Goal: Transaction & Acquisition: Purchase product/service

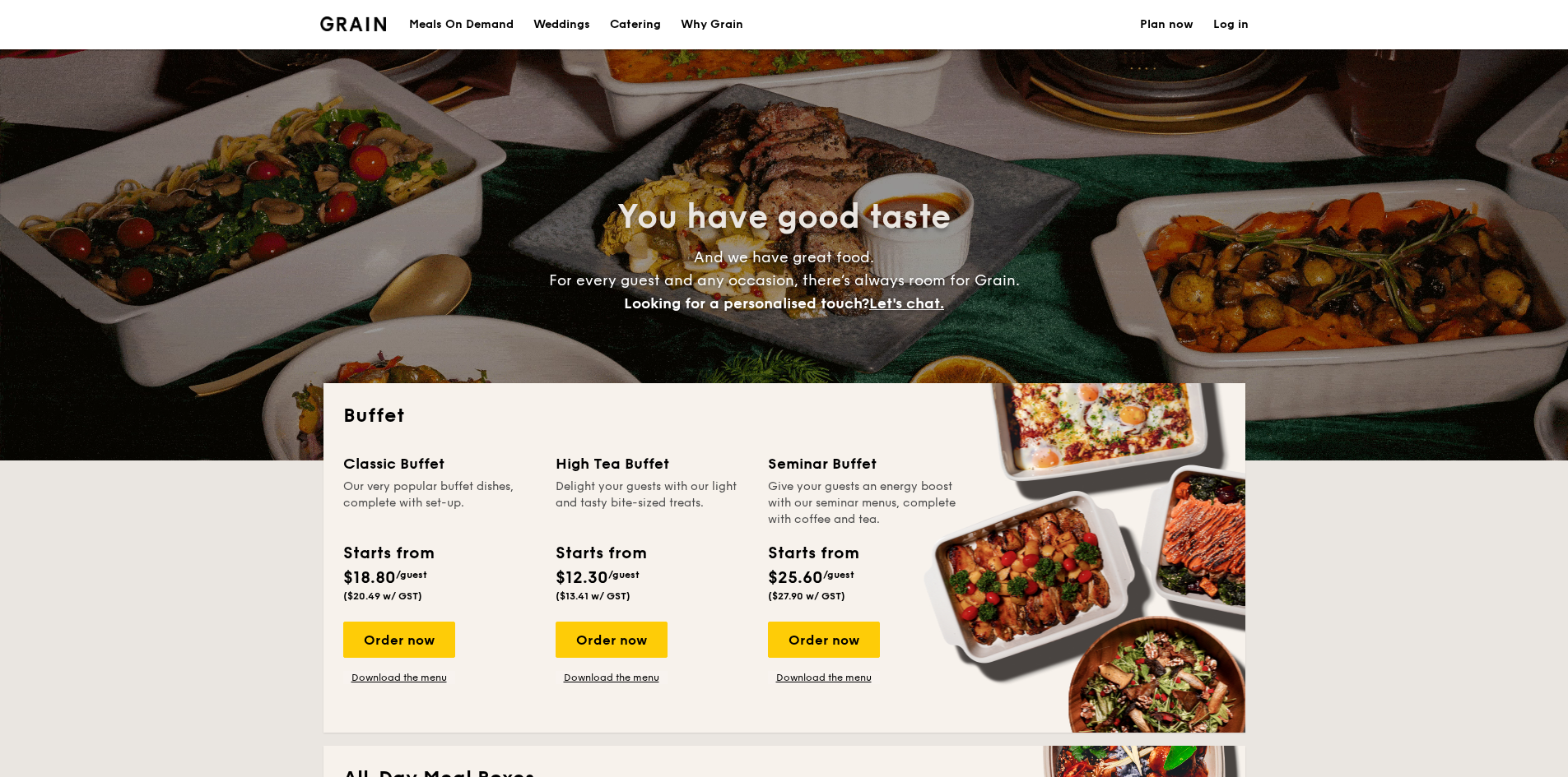
select select
click at [489, 33] on div "Meals On Demand" at bounding box center [461, 24] width 104 height 50
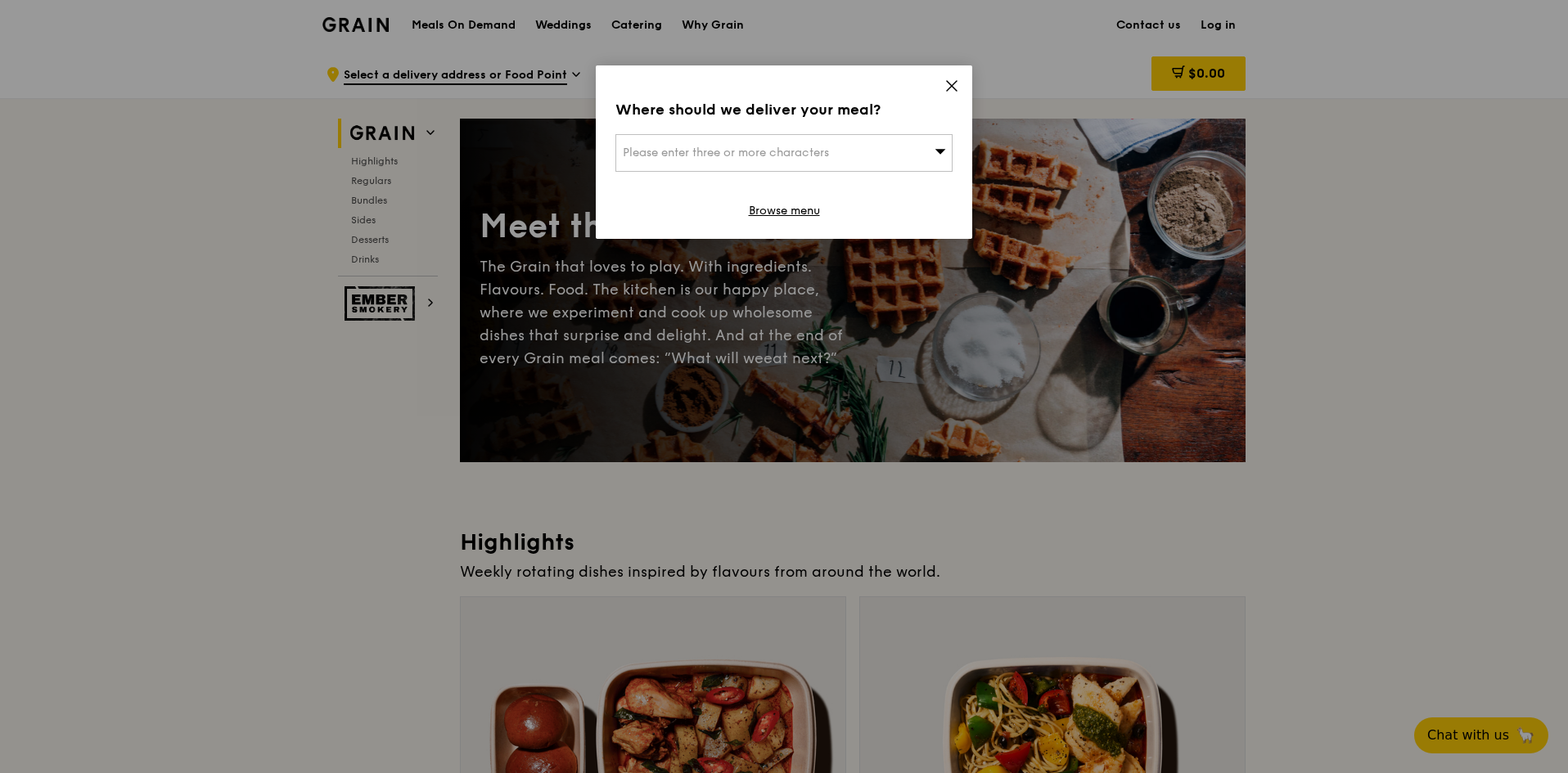
click at [951, 89] on icon at bounding box center [952, 86] width 15 height 15
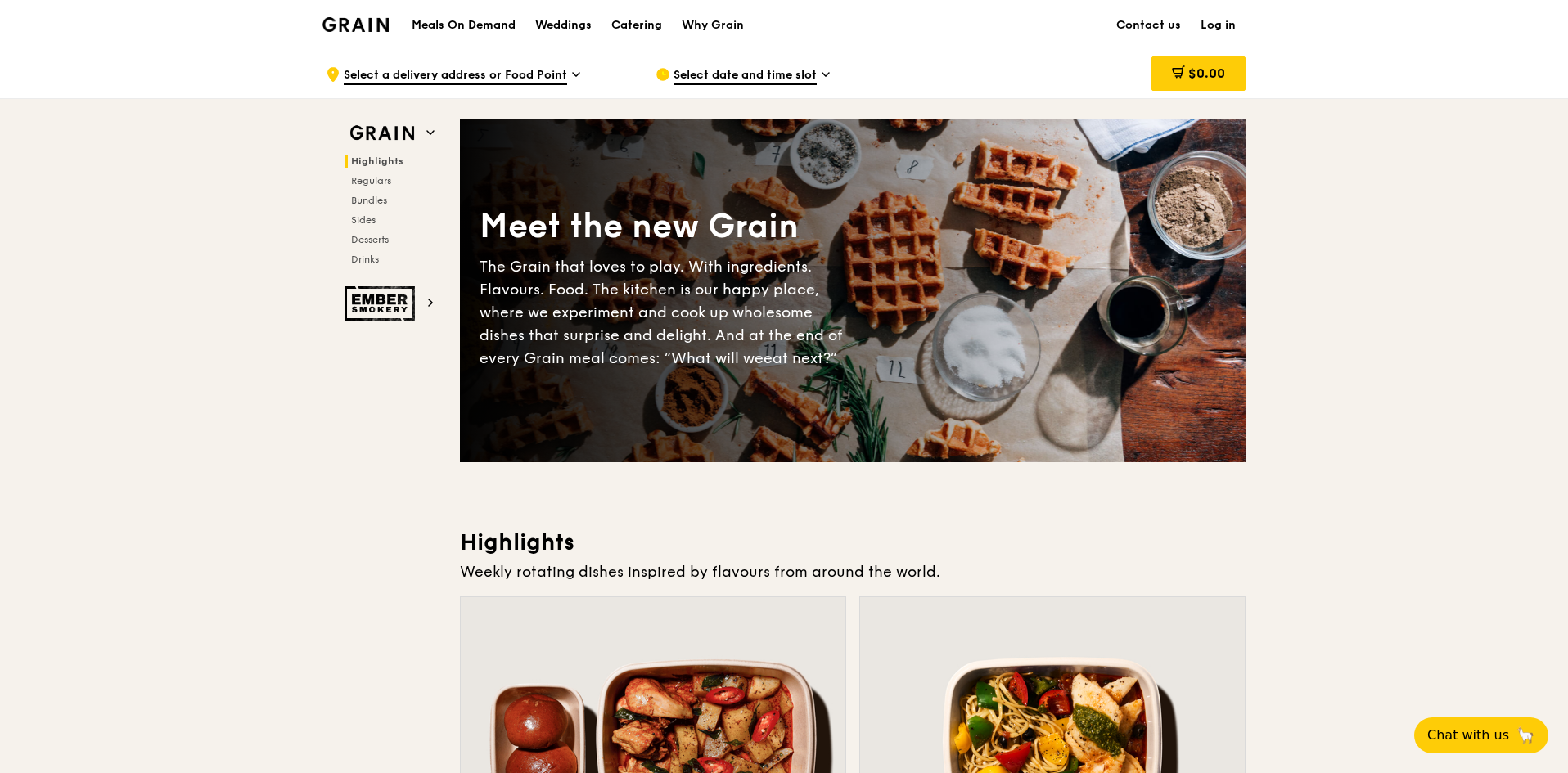
click at [498, 30] on h1 "Meals On Demand" at bounding box center [463, 25] width 104 height 16
click at [416, 24] on h1 "Meals On Demand" at bounding box center [463, 25] width 104 height 16
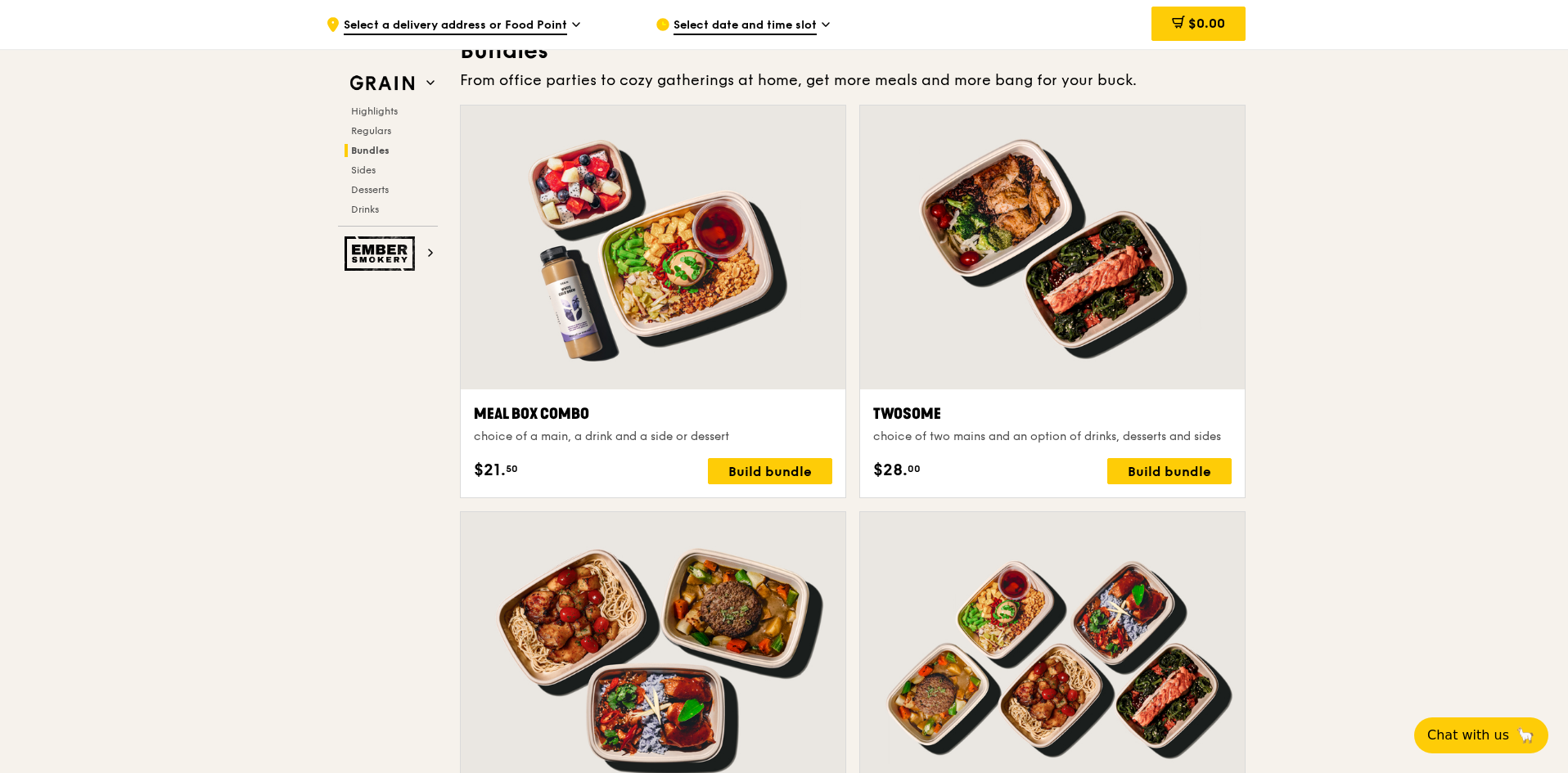
scroll to position [2356, 0]
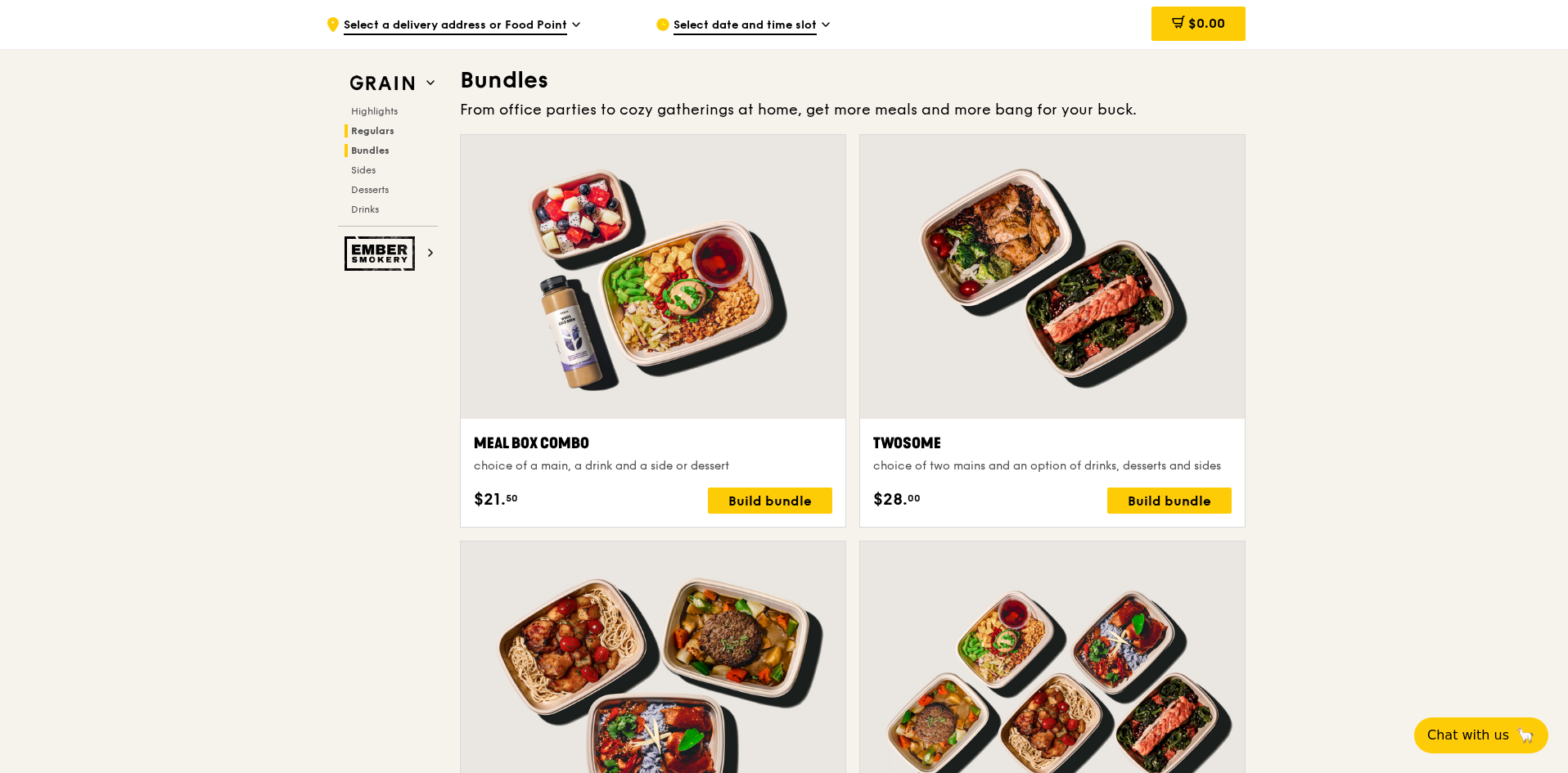
click at [385, 126] on span "Regulars" at bounding box center [373, 131] width 43 height 11
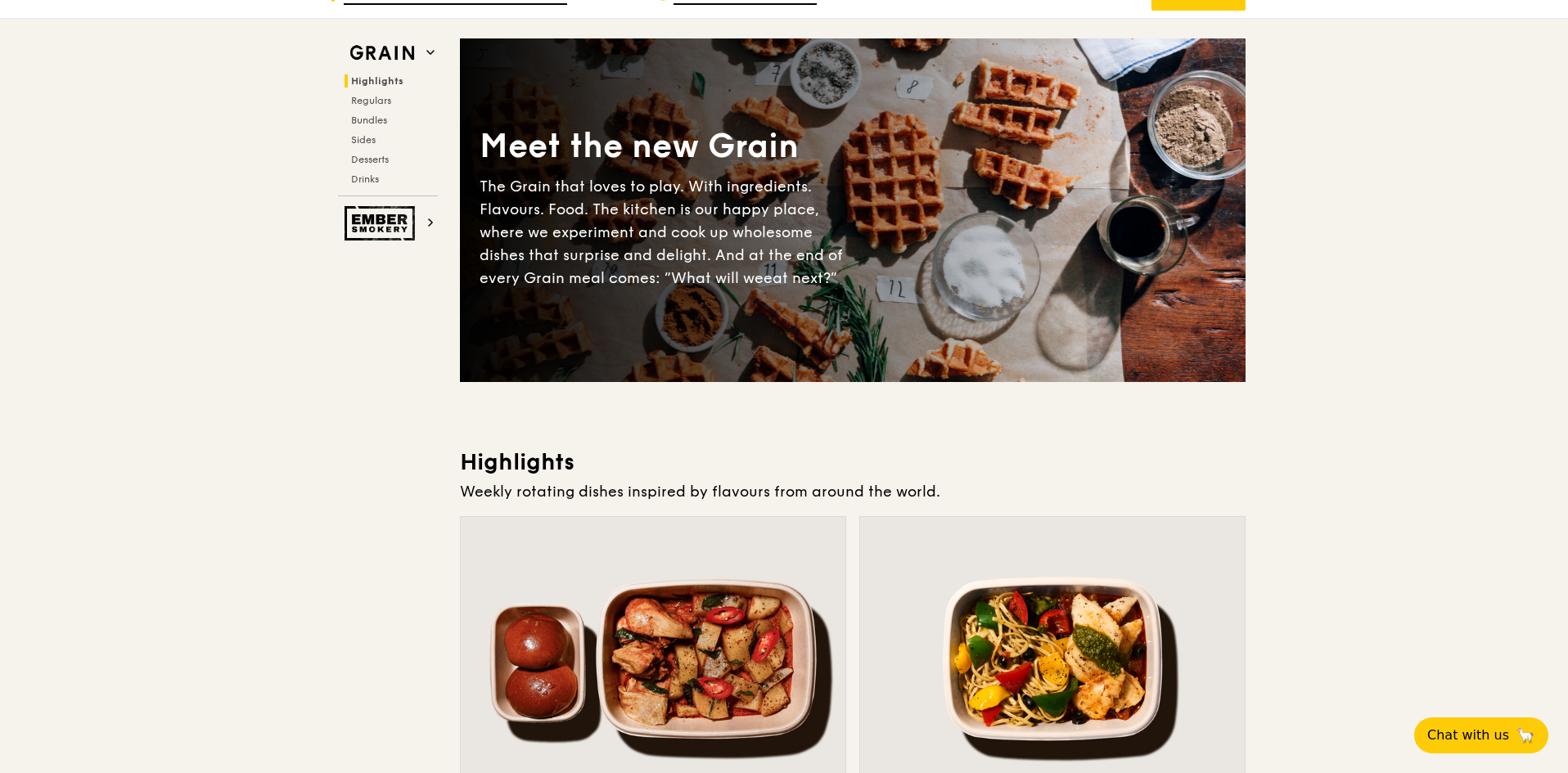
scroll to position [0, 0]
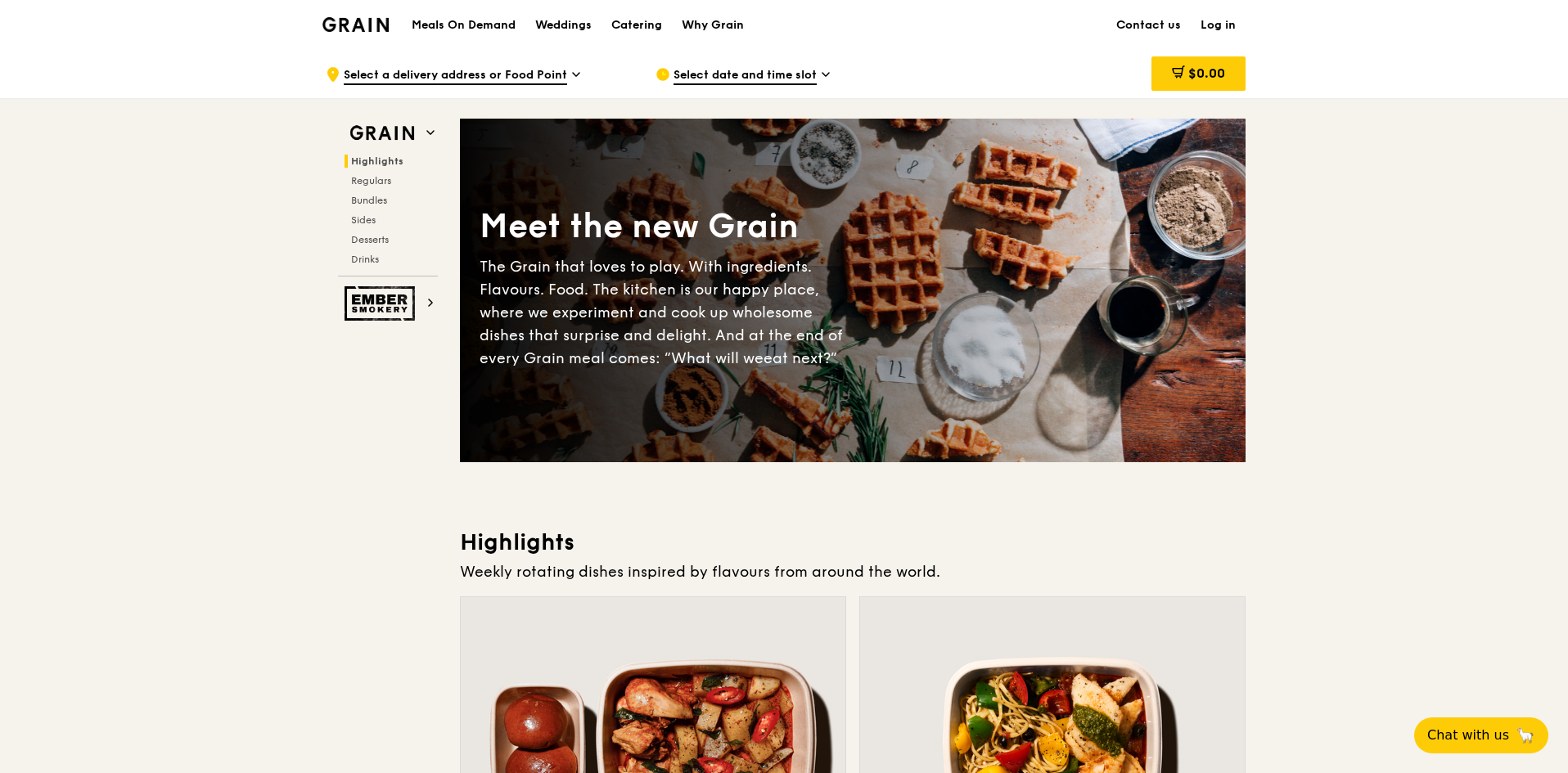
click at [710, 18] on div "Why Grain" at bounding box center [713, 25] width 62 height 49
click at [429, 132] on icon at bounding box center [430, 132] width 7 height 3
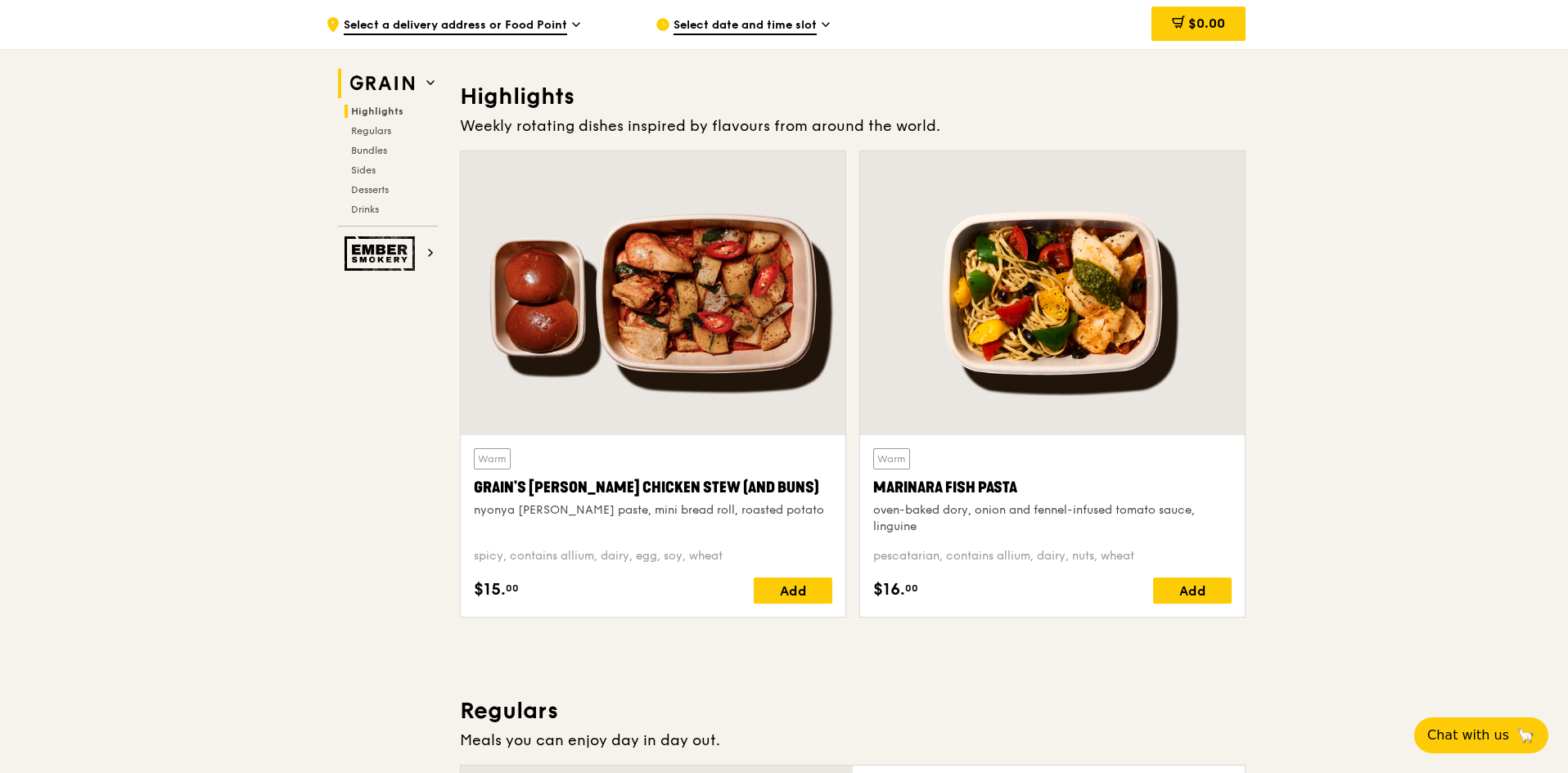
scroll to position [462, 0]
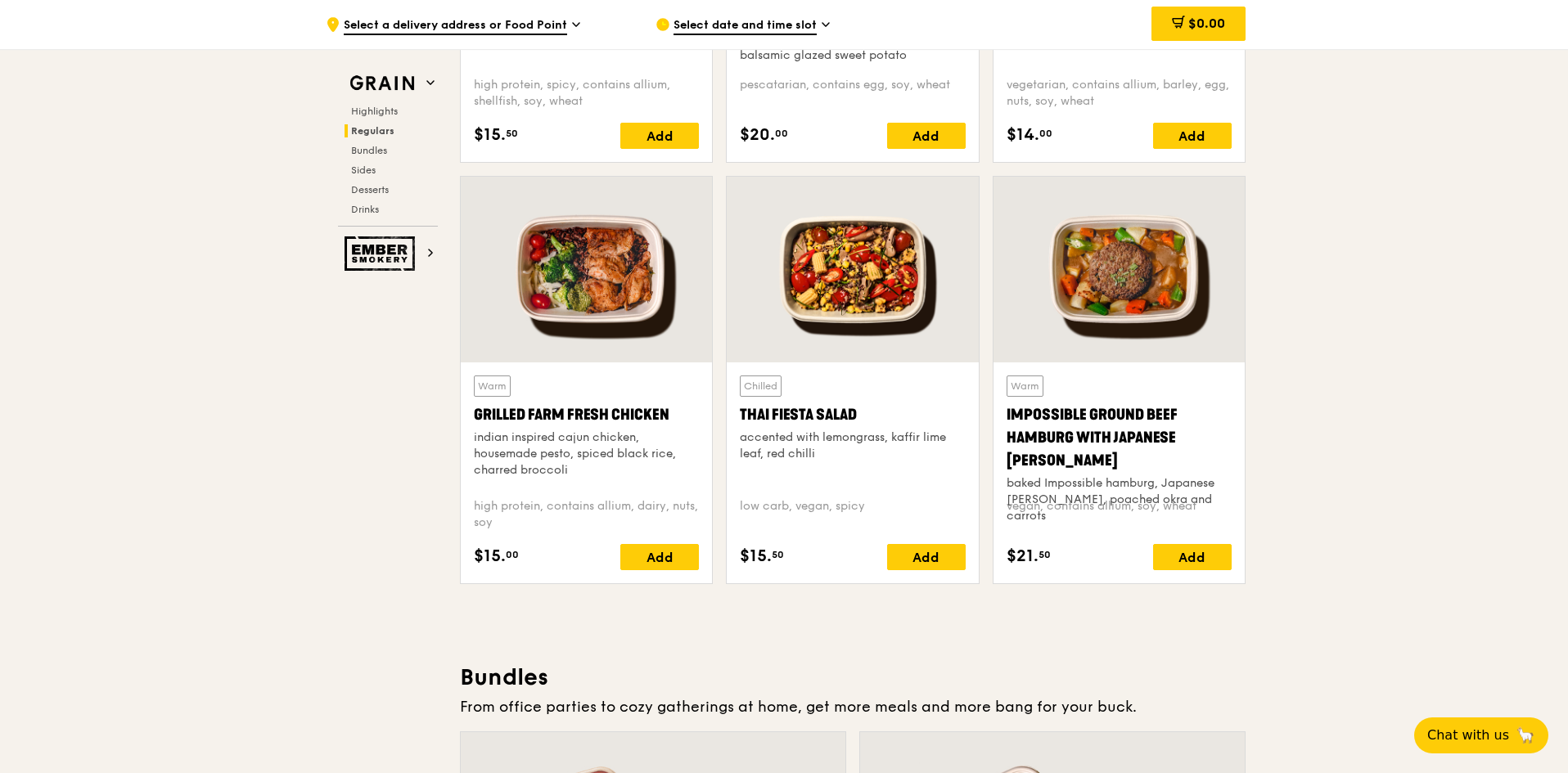
scroll to position [1771, 0]
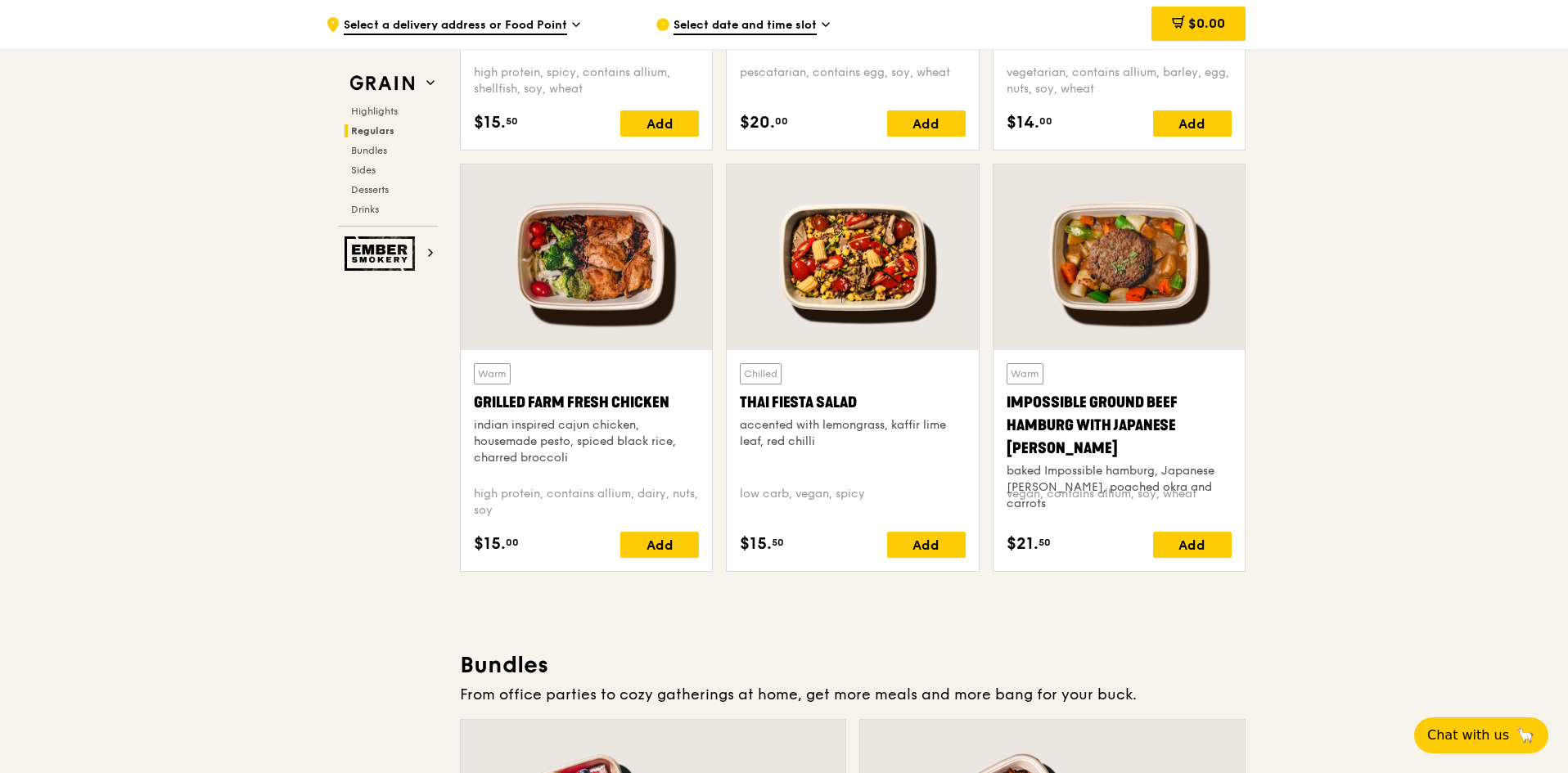
click at [770, 409] on div "Thai Fiesta Salad" at bounding box center [853, 403] width 225 height 23
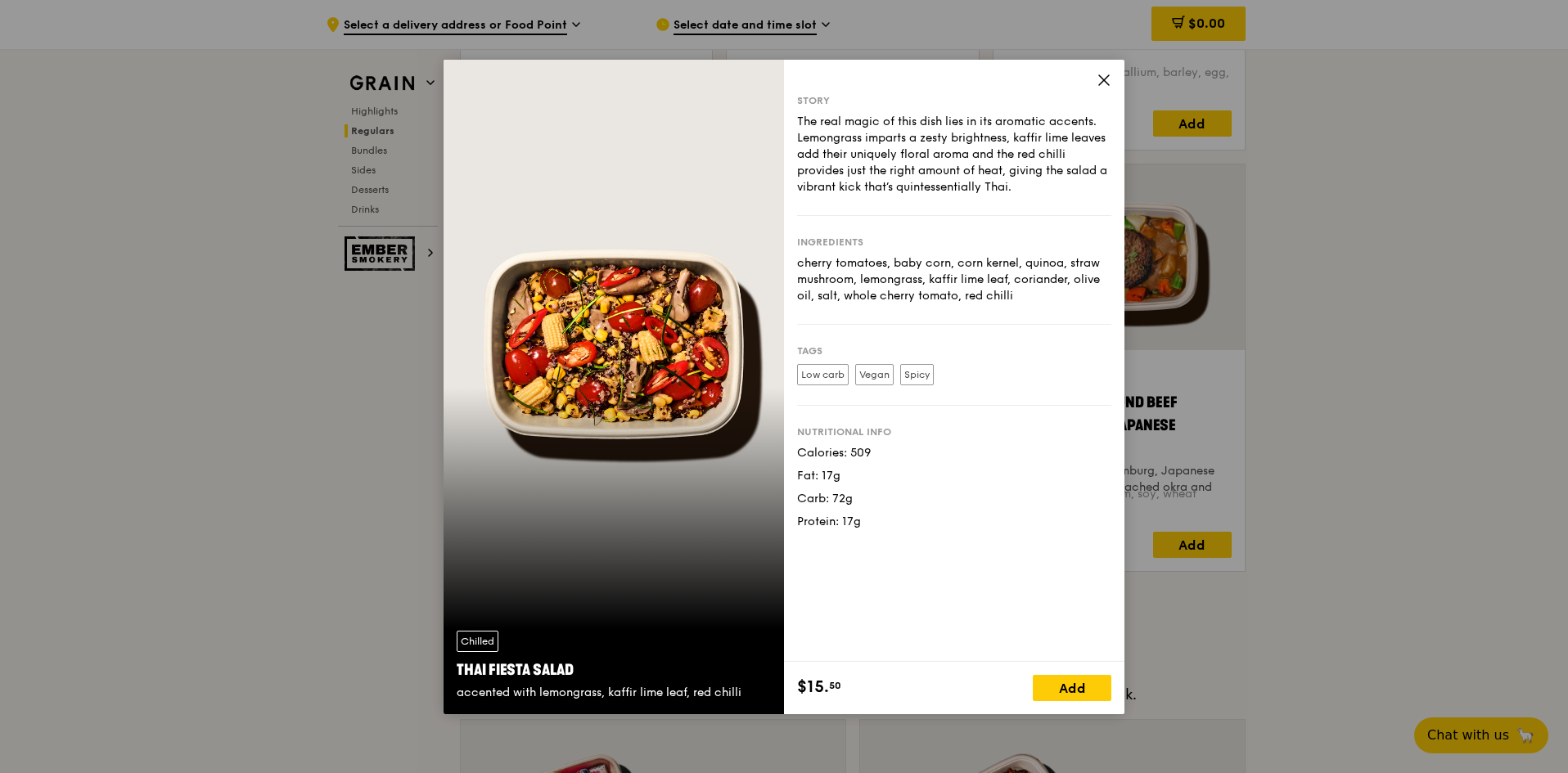
click at [1102, 78] on icon at bounding box center [1103, 80] width 10 height 10
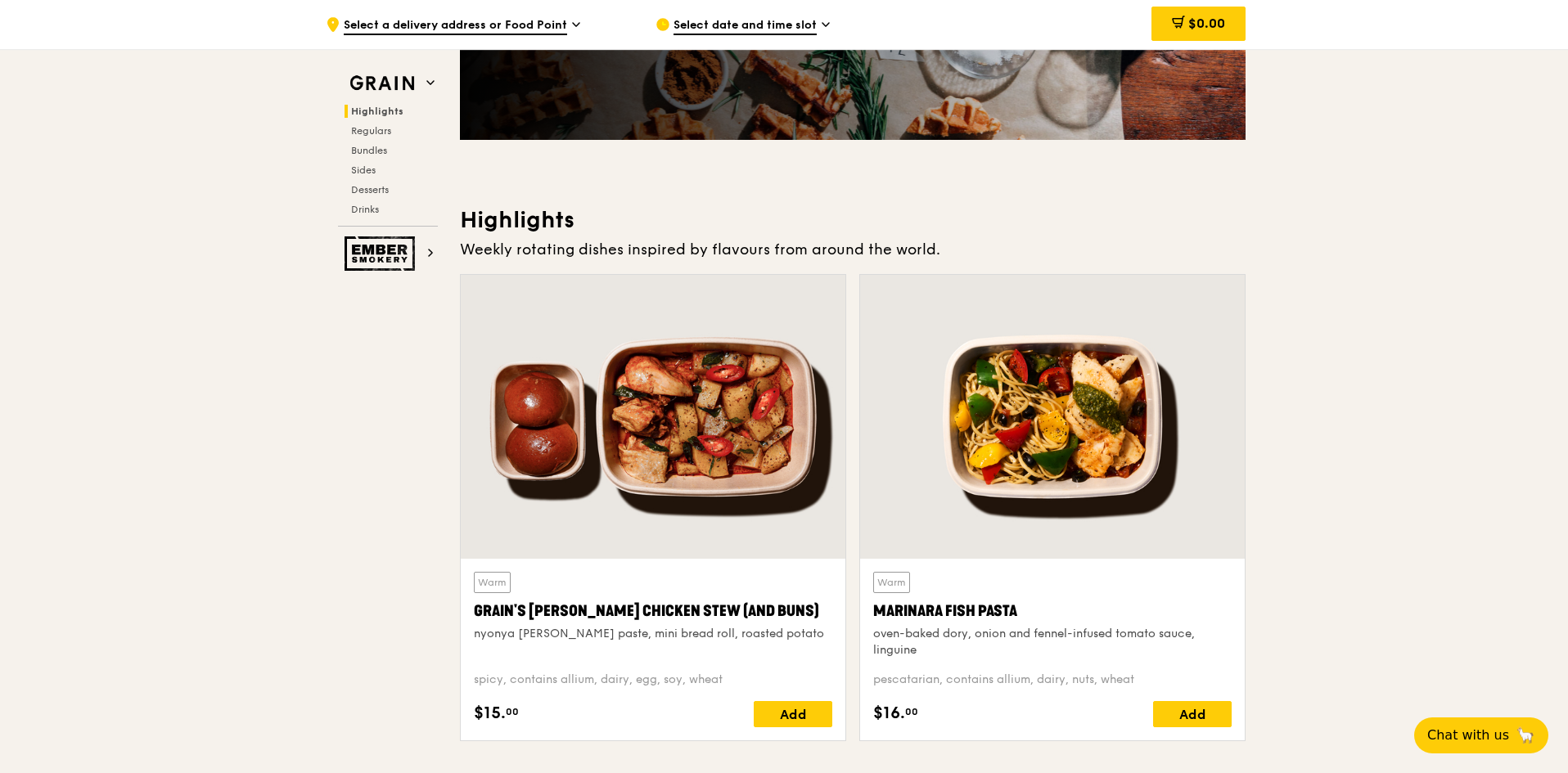
scroll to position [0, 0]
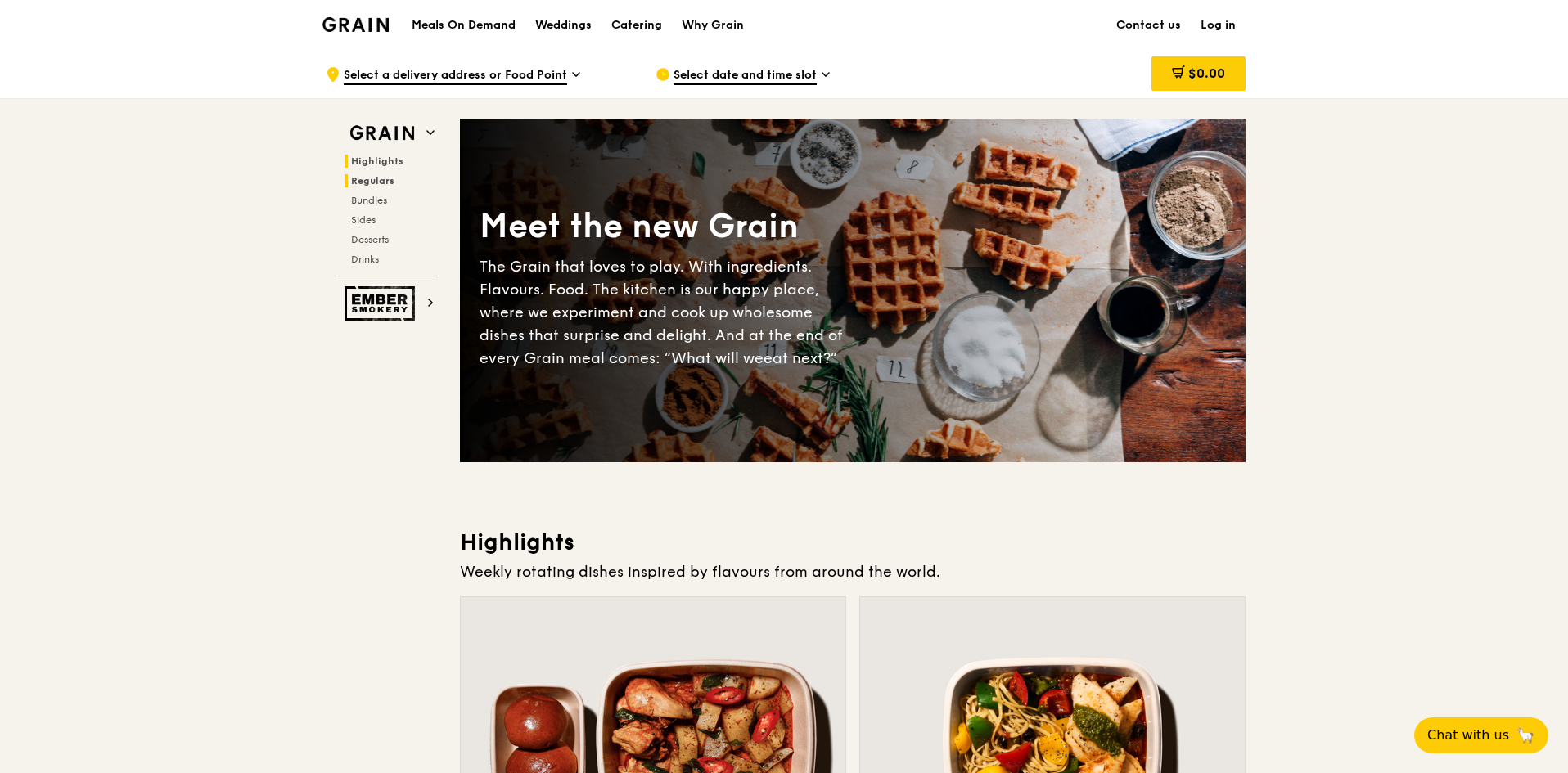
click at [390, 179] on span "Regulars" at bounding box center [373, 180] width 43 height 11
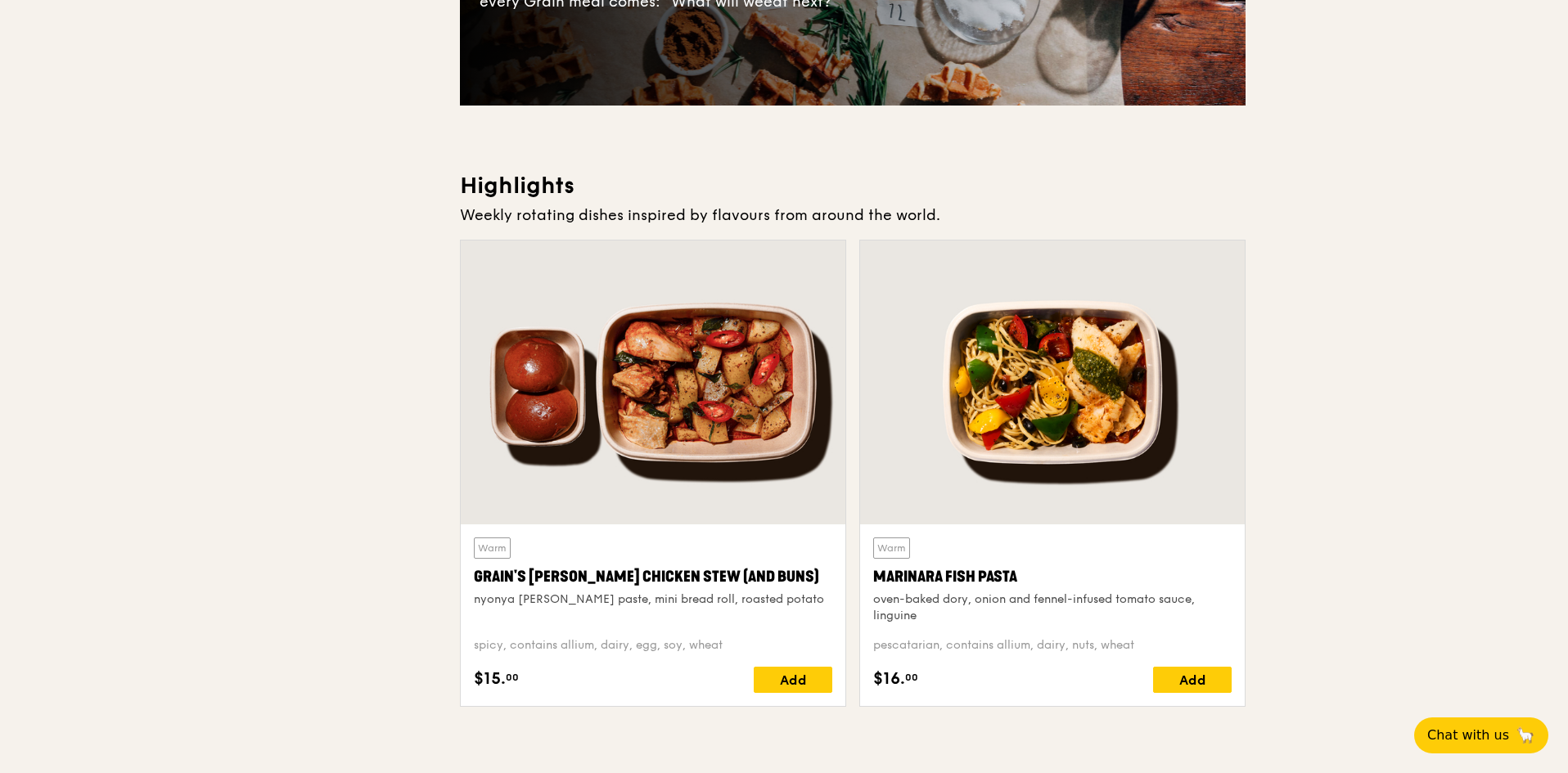
scroll to position [13, 0]
